Goal: Transaction & Acquisition: Purchase product/service

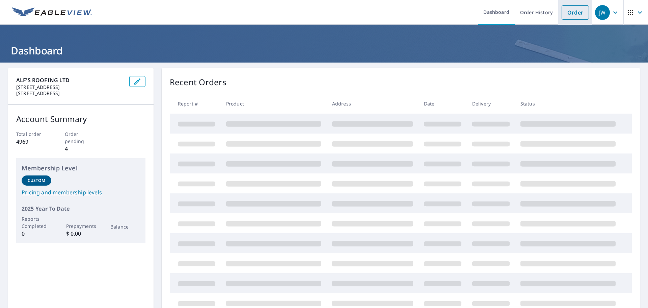
click at [573, 15] on link "Order" at bounding box center [575, 12] width 27 height 14
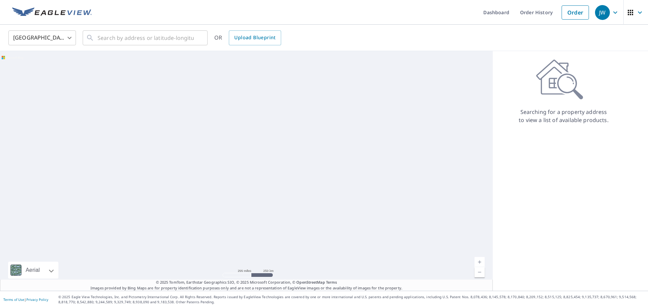
click at [50, 35] on body "JW JW Dashboard Order History Order JW United States US ​ ​ OR Upload Blueprint…" at bounding box center [324, 154] width 648 height 308
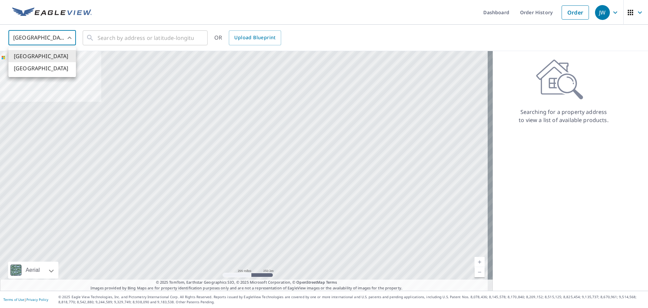
click at [47, 71] on li "[GEOGRAPHIC_DATA]" at bounding box center [42, 68] width 68 height 12
type input "CA"
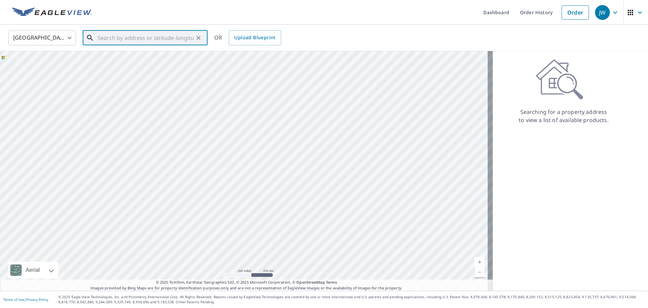
click at [104, 38] on input "text" at bounding box center [146, 37] width 96 height 19
click at [166, 55] on span "[STREET_ADDRESS]" at bounding box center [149, 57] width 106 height 8
type input "[STREET_ADDRESS]"
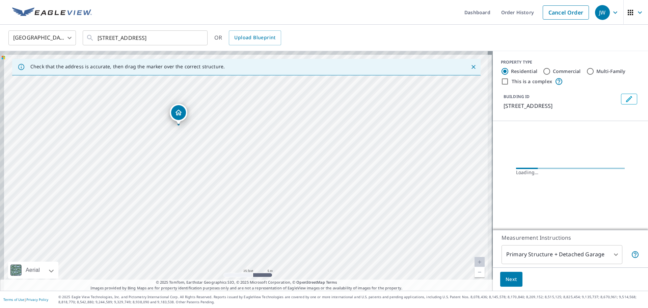
drag, startPoint x: 182, startPoint y: 109, endPoint x: 221, endPoint y: 157, distance: 62.4
click at [221, 157] on div "[STREET_ADDRESS]" at bounding box center [246, 170] width 493 height 239
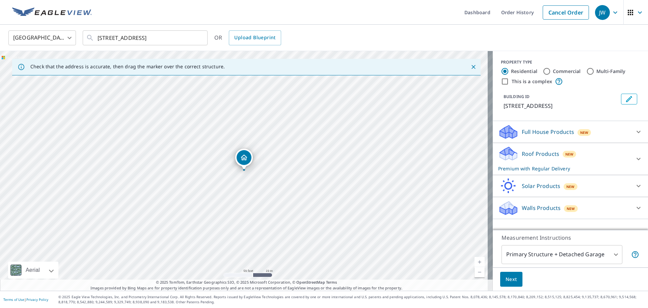
drag, startPoint x: 232, startPoint y: 131, endPoint x: 193, endPoint y: 103, distance: 47.7
drag, startPoint x: 124, startPoint y: 38, endPoint x: 131, endPoint y: 42, distance: 8.3
click at [124, 39] on input "[STREET_ADDRESS]" at bounding box center [146, 37] width 96 height 19
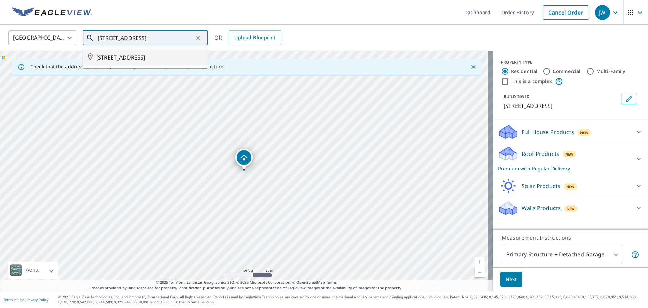
click at [139, 60] on span "[STREET_ADDRESS]" at bounding box center [149, 57] width 106 height 8
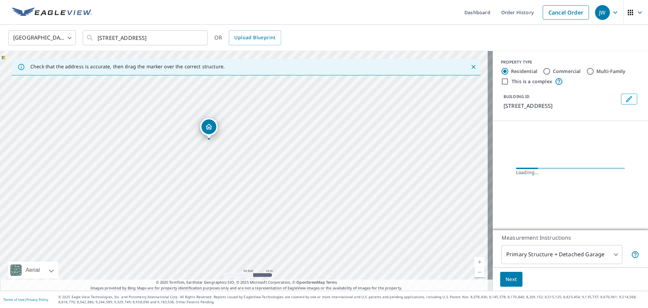
drag, startPoint x: 239, startPoint y: 156, endPoint x: 212, endPoint y: 129, distance: 38.2
drag, startPoint x: 245, startPoint y: 160, endPoint x: 277, endPoint y: 223, distance: 69.5
